Goal: Transaction & Acquisition: Purchase product/service

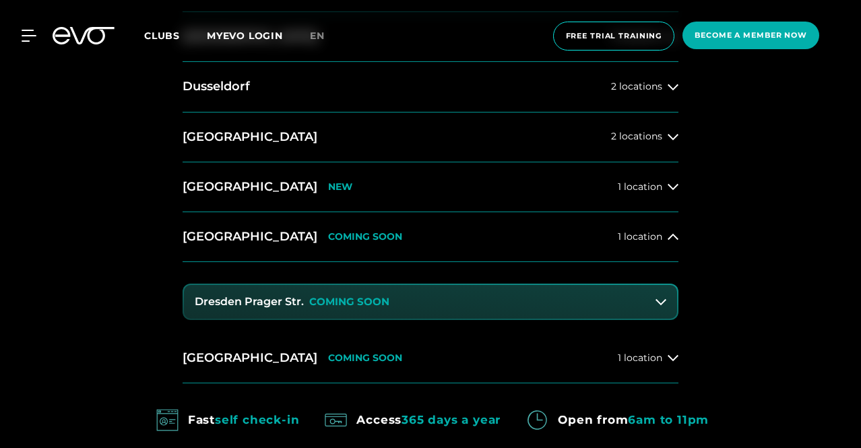
click at [361, 297] on font "COMING SOON" at bounding box center [349, 301] width 80 height 13
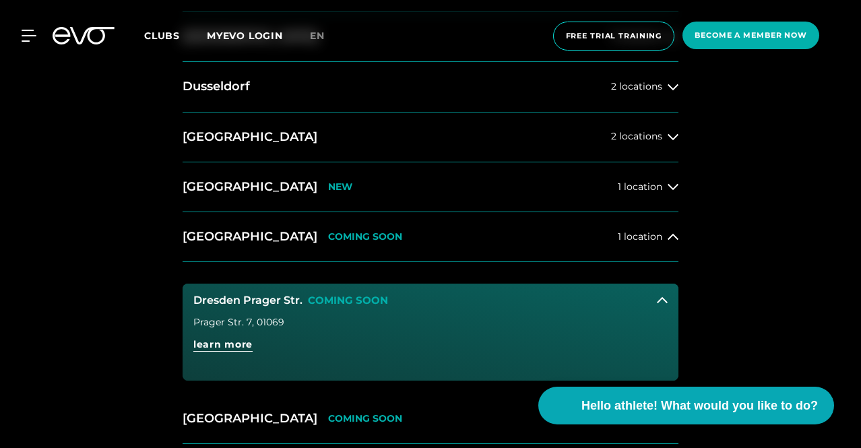
click at [222, 326] on font "Prager Str. 7" at bounding box center [222, 322] width 59 height 12
click at [42, 304] on div "14 clubs in 7 cities START YOUR EVOLUTION Hamburg 4 locations Berlin 3 location…" at bounding box center [430, 241] width 861 height 799
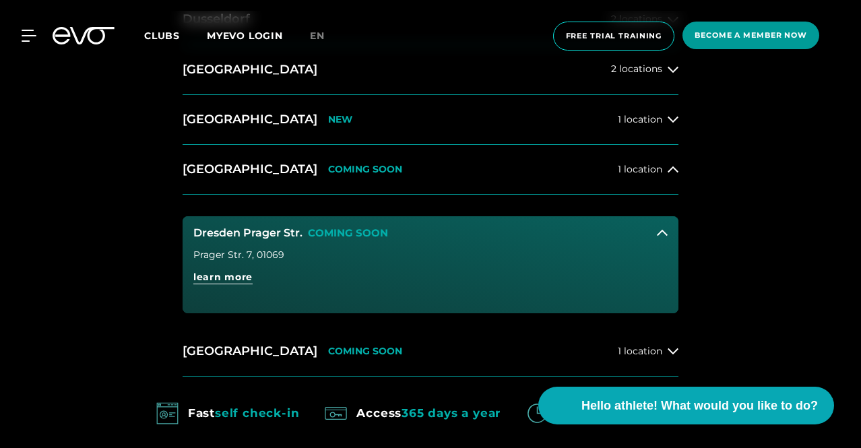
click at [813, 33] on span "Become a member now" at bounding box center [751, 36] width 137 height 28
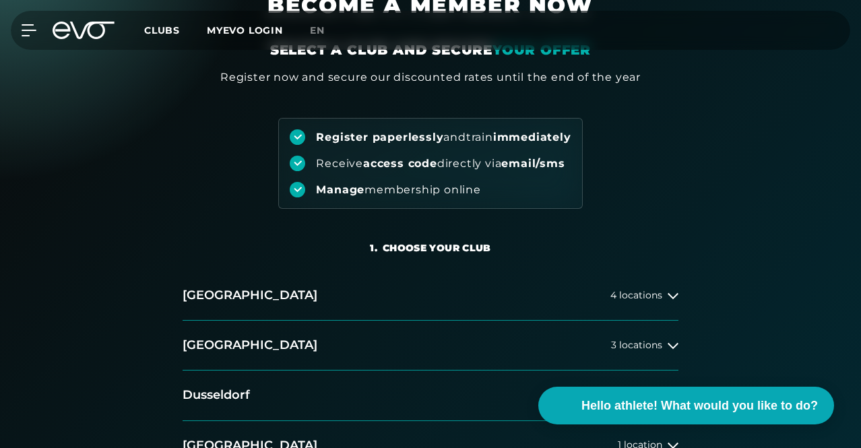
scroll to position [135, 0]
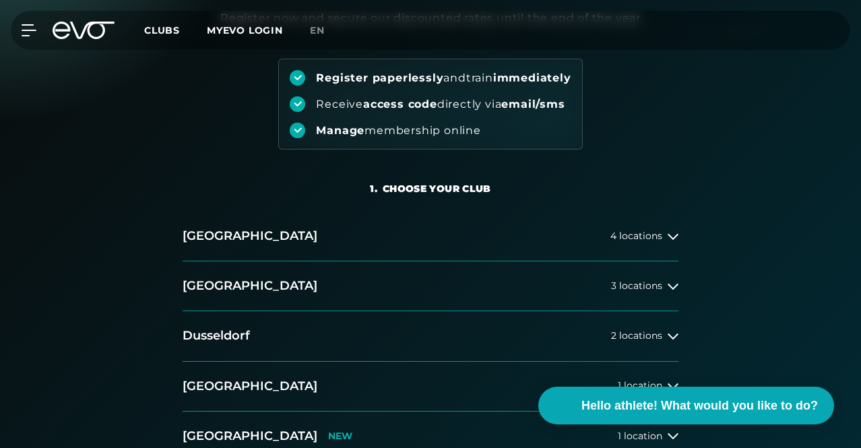
click at [443, 84] on font "and" at bounding box center [454, 77] width 22 height 13
click at [502, 111] on font "directly via" at bounding box center [469, 104] width 65 height 13
click at [369, 176] on div "1. Choose your club 2. Choose your membership 3. Start your training Hamburg 4 …" at bounding box center [430, 327] width 861 height 355
click at [356, 112] on div "Receive access code directly via email/sms" at bounding box center [430, 104] width 281 height 16
click at [305, 112] on div at bounding box center [298, 104] width 16 height 16
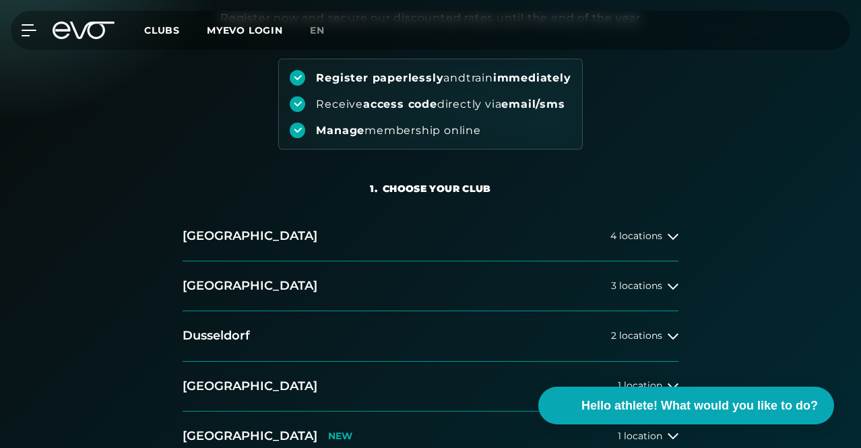
click at [334, 150] on div "Register paperlessly and train immediately Receive access code directly via ema…" at bounding box center [430, 104] width 304 height 91
click at [623, 176] on div "1. Choose your club 2. Choose your membership 3. Start your training Hamburg 4 …" at bounding box center [430, 327] width 861 height 355
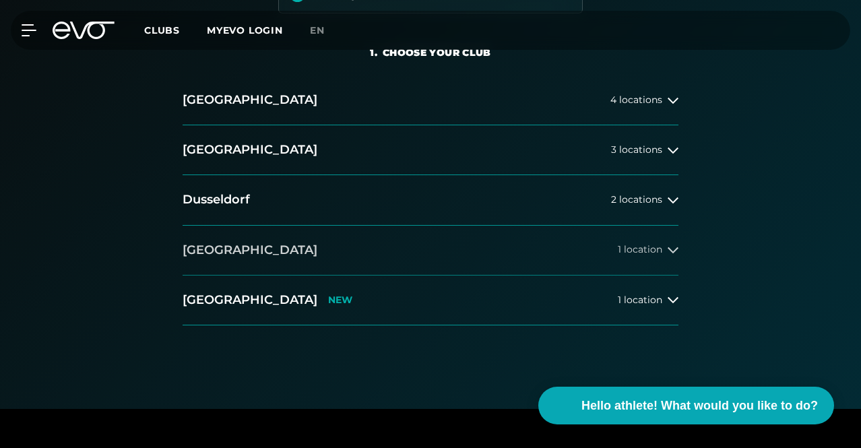
scroll to position [270, 0]
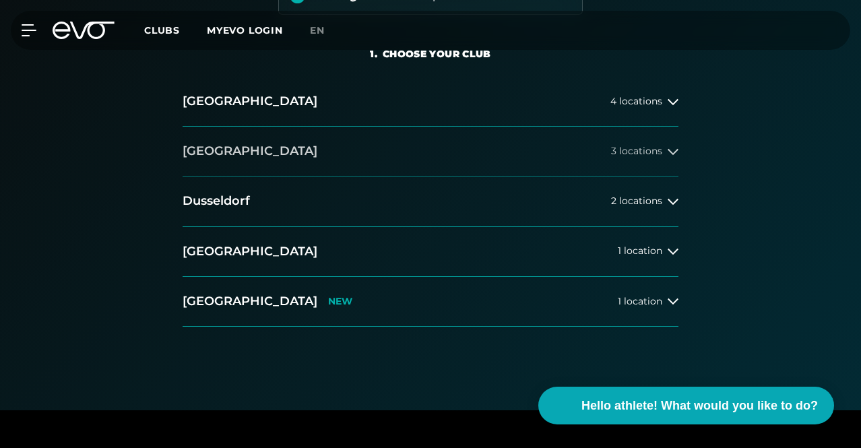
click at [240, 177] on button "Berlin 3 locations" at bounding box center [431, 152] width 496 height 50
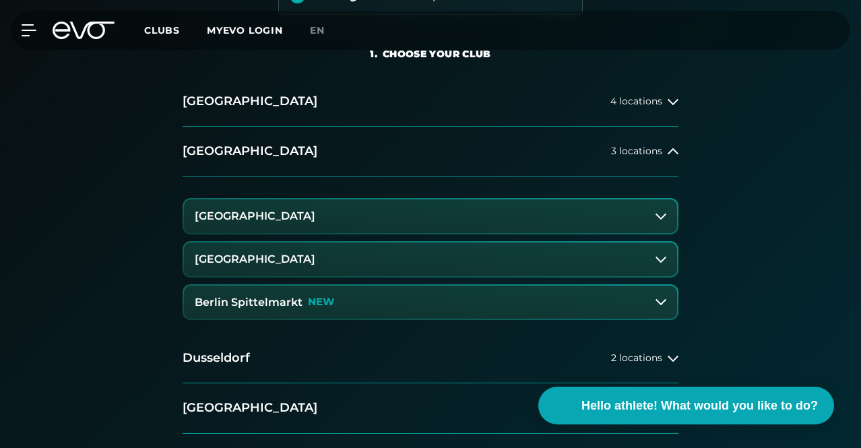
scroll to position [404, 0]
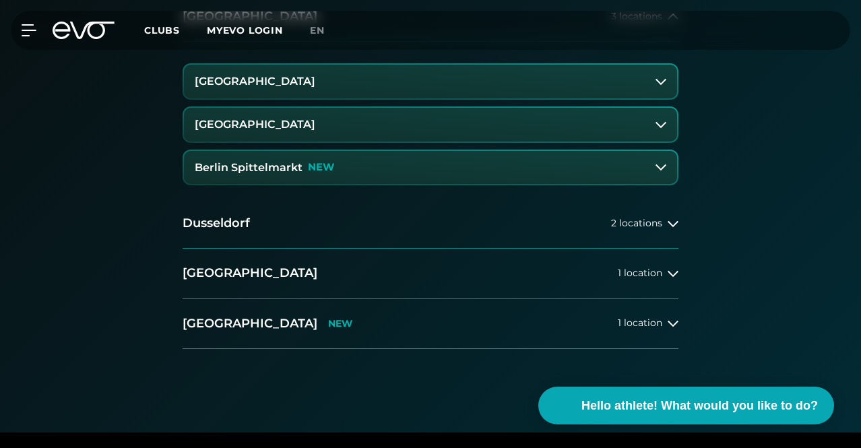
click at [309, 98] on button "[GEOGRAPHIC_DATA]" at bounding box center [430, 82] width 493 height 34
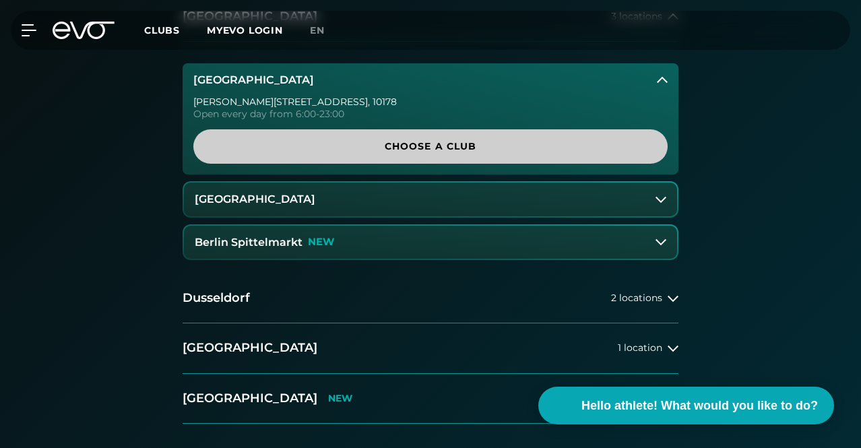
click at [251, 154] on span "Choose a club" at bounding box center [431, 147] width 442 height 14
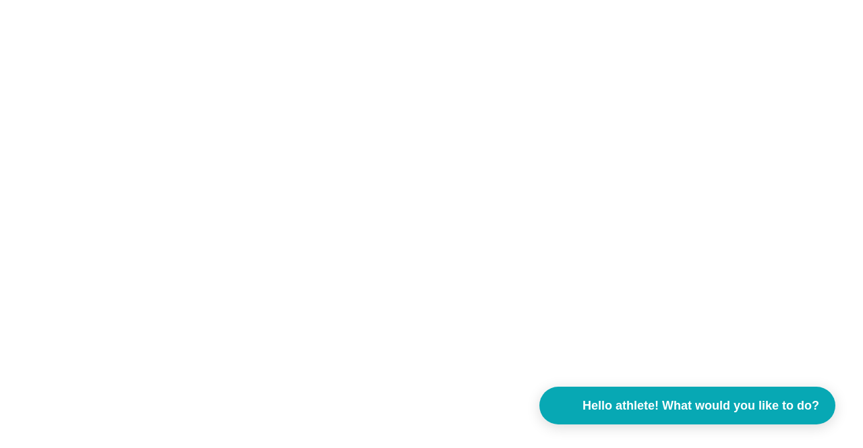
scroll to position [0, 0]
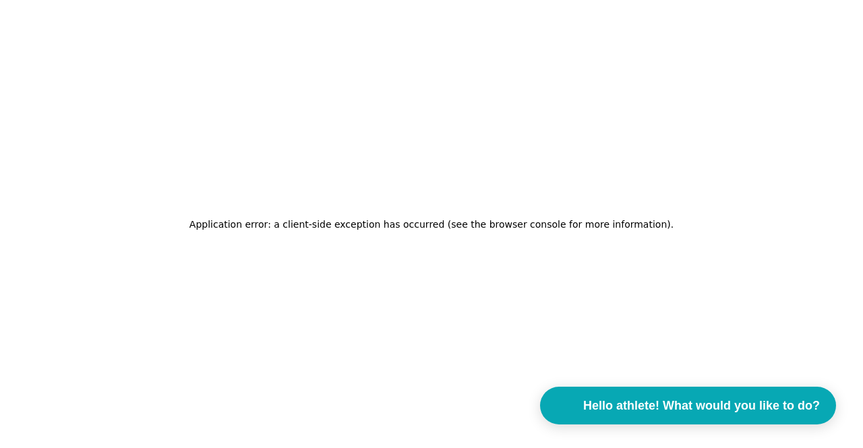
click at [148, 271] on div "Application error: a client-side exception has occurred (see the browser consol…" at bounding box center [431, 224] width 863 height 448
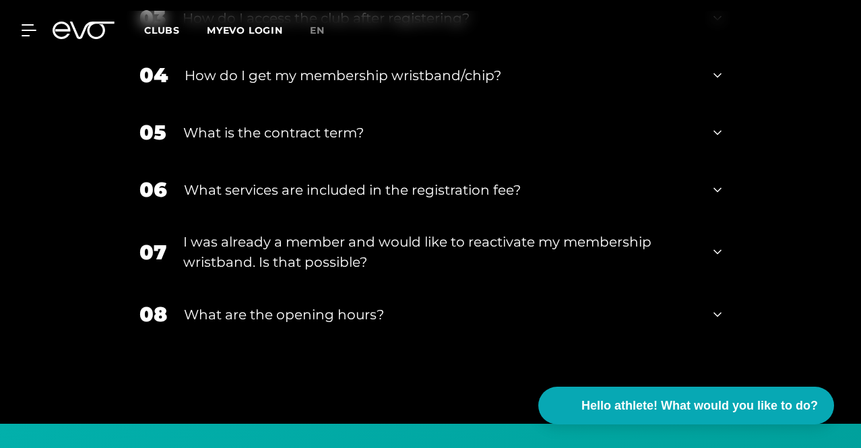
scroll to position [2419, 0]
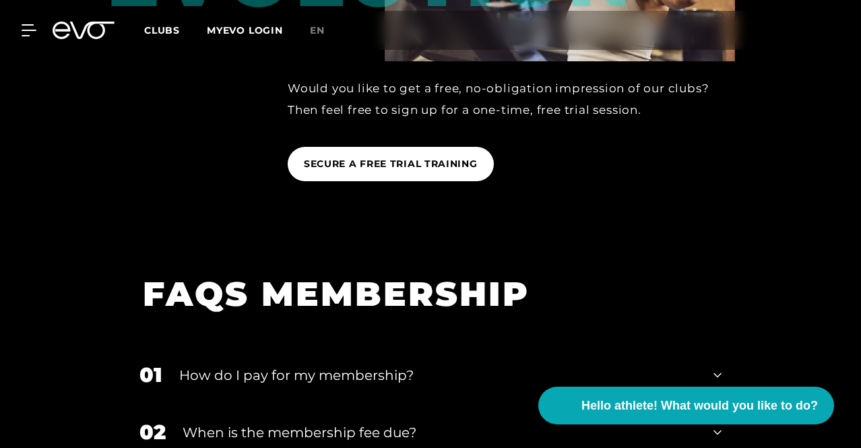
scroll to position [2284, 0]
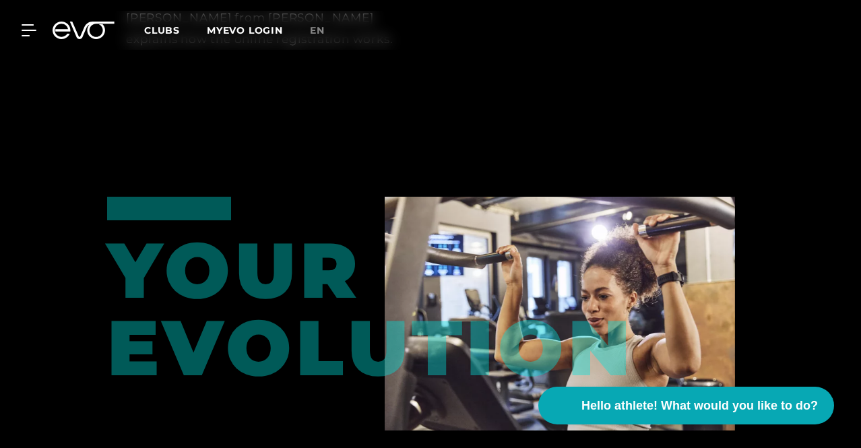
scroll to position [2082, 0]
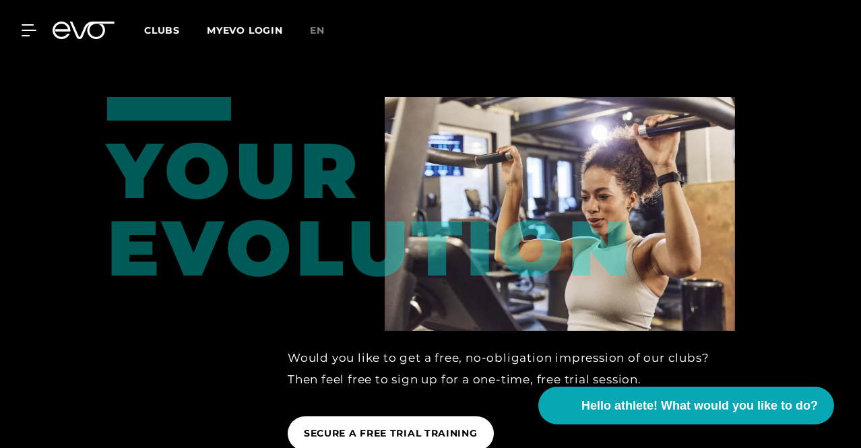
click at [180, 29] on font "Clubs" at bounding box center [162, 30] width 36 height 12
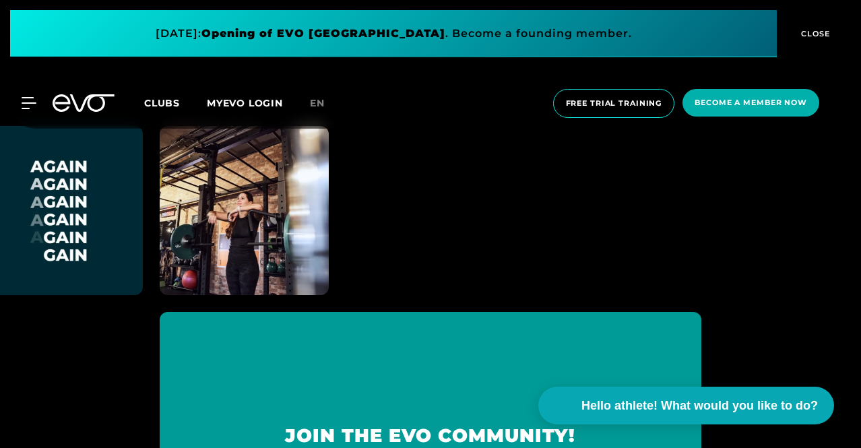
scroll to position [5392, 0]
